Goal: Task Accomplishment & Management: Complete application form

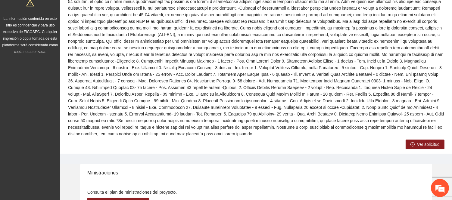
scroll to position [168, 0]
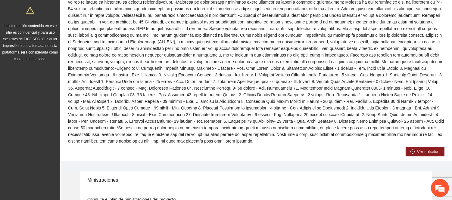
click at [431, 149] on span "Ver solicitud" at bounding box center [428, 152] width 23 height 7
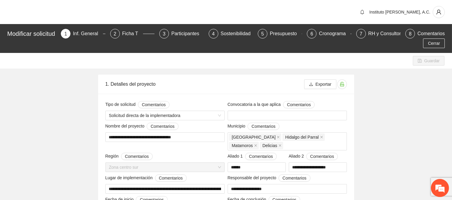
click at [179, 41] on div "Cerrar" at bounding box center [226, 44] width 441 height 10
click at [180, 36] on div "Participantes" at bounding box center [187, 34] width 33 height 10
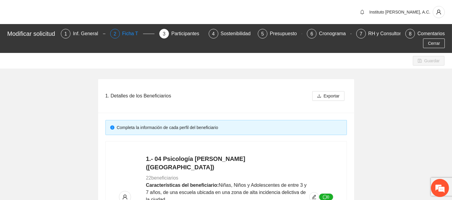
click at [123, 35] on div "2 Ficha T" at bounding box center [132, 34] width 44 height 10
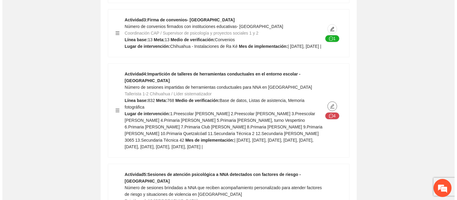
scroll to position [2711, 0]
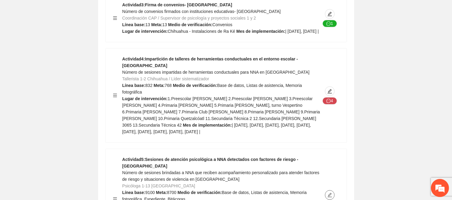
click at [327, 193] on icon "edit" at bounding box center [329, 195] width 5 height 5
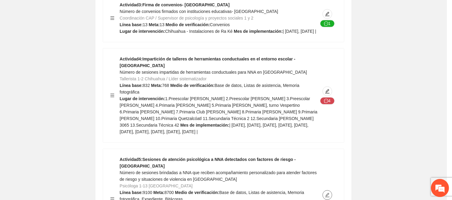
type textarea "**********"
type input "**********"
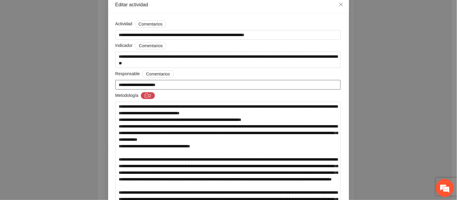
scroll to position [67, 0]
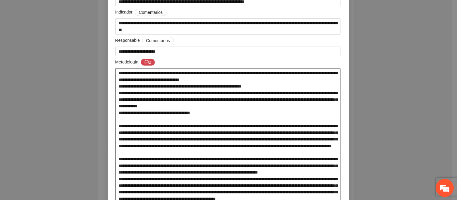
drag, startPoint x: 259, startPoint y: 108, endPoint x: 153, endPoint y: 99, distance: 106.8
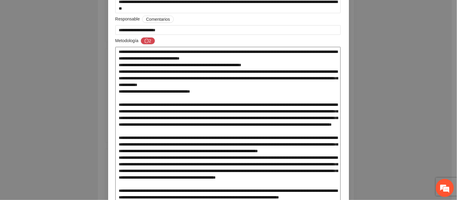
scroll to position [100, 0]
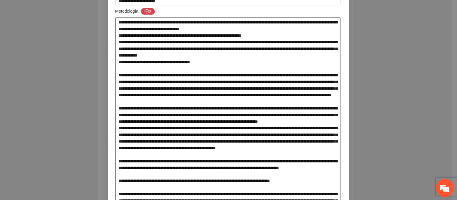
scroll to position [134, 0]
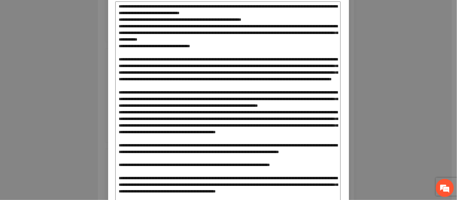
click at [199, 85] on textarea at bounding box center [228, 195] width 226 height 386
click at [181, 87] on textarea at bounding box center [228, 195] width 226 height 386
drag, startPoint x: 130, startPoint y: 77, endPoint x: 176, endPoint y: 94, distance: 48.7
click at [176, 94] on textarea at bounding box center [228, 195] width 226 height 386
click at [184, 97] on textarea at bounding box center [228, 195] width 226 height 386
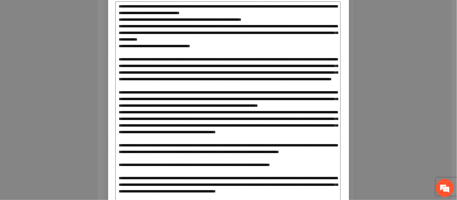
drag, startPoint x: 175, startPoint y: 89, endPoint x: 127, endPoint y: 74, distance: 50.4
click at [127, 74] on textarea at bounding box center [228, 195] width 226 height 386
click at [259, 99] on textarea at bounding box center [228, 195] width 226 height 386
drag, startPoint x: 238, startPoint y: 89, endPoint x: 187, endPoint y: 72, distance: 53.3
click at [187, 72] on textarea at bounding box center [228, 195] width 226 height 386
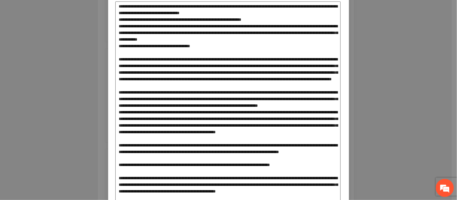
click at [174, 100] on textarea at bounding box center [228, 195] width 226 height 386
drag, startPoint x: 175, startPoint y: 91, endPoint x: 142, endPoint y: 75, distance: 36.8
click at [142, 75] on textarea at bounding box center [228, 195] width 226 height 386
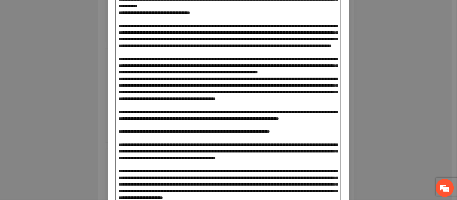
click at [284, 124] on textarea at bounding box center [228, 161] width 226 height 386
drag, startPoint x: 208, startPoint y: 109, endPoint x: 266, endPoint y: 116, distance: 58.3
click at [266, 116] on textarea at bounding box center [228, 161] width 226 height 386
click at [275, 136] on textarea at bounding box center [228, 161] width 226 height 386
click at [226, 132] on textarea at bounding box center [228, 161] width 226 height 386
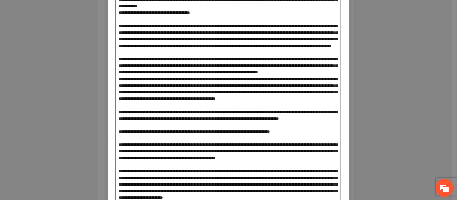
click at [230, 127] on textarea at bounding box center [228, 161] width 226 height 386
click at [208, 127] on textarea at bounding box center [228, 161] width 226 height 386
